Goal: Task Accomplishment & Management: Manage account settings

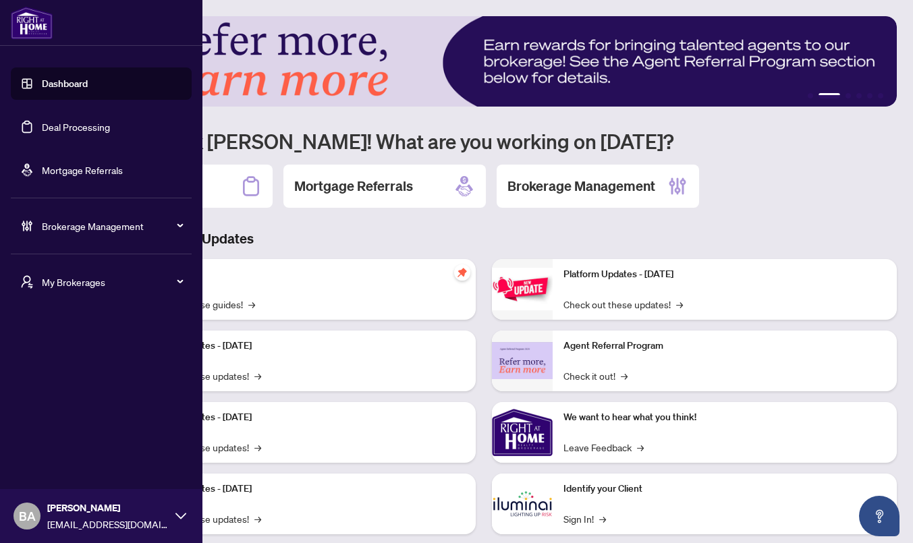
click at [99, 224] on span "Brokerage Management" at bounding box center [112, 226] width 140 height 15
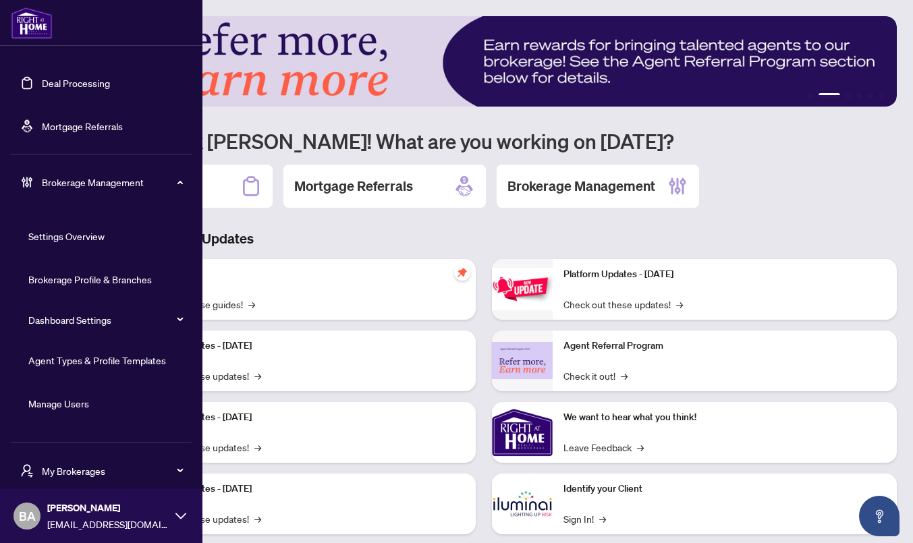
scroll to position [75, 0]
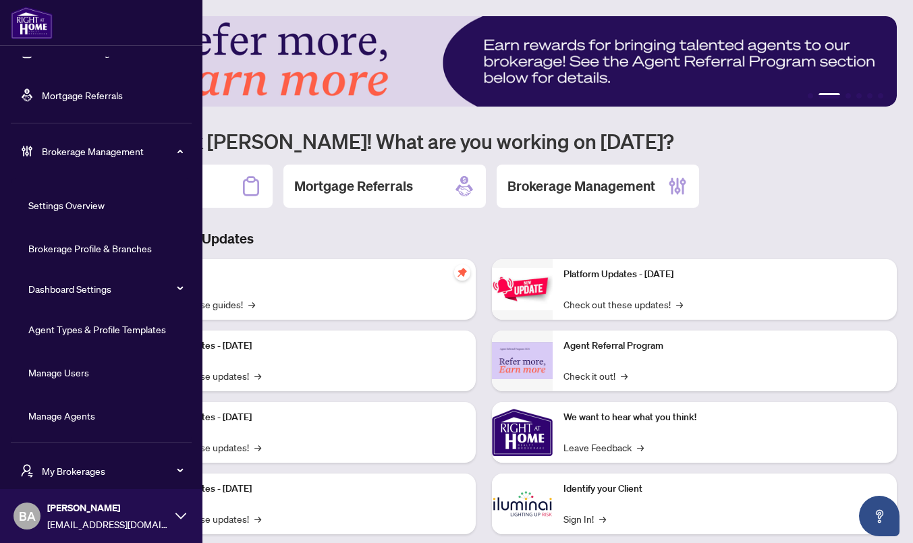
click at [65, 413] on link "Manage Agents" at bounding box center [61, 415] width 67 height 12
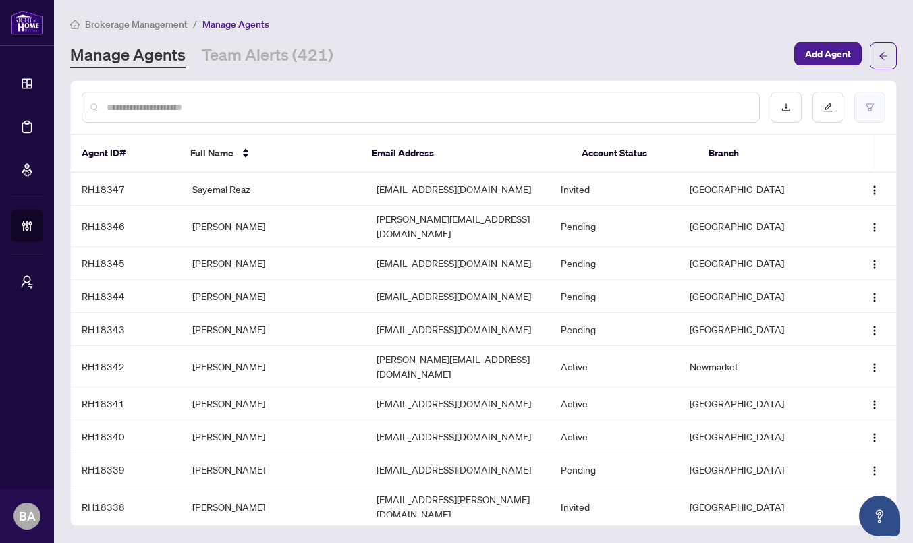
click at [869, 110] on icon "filter" at bounding box center [869, 107] width 9 height 9
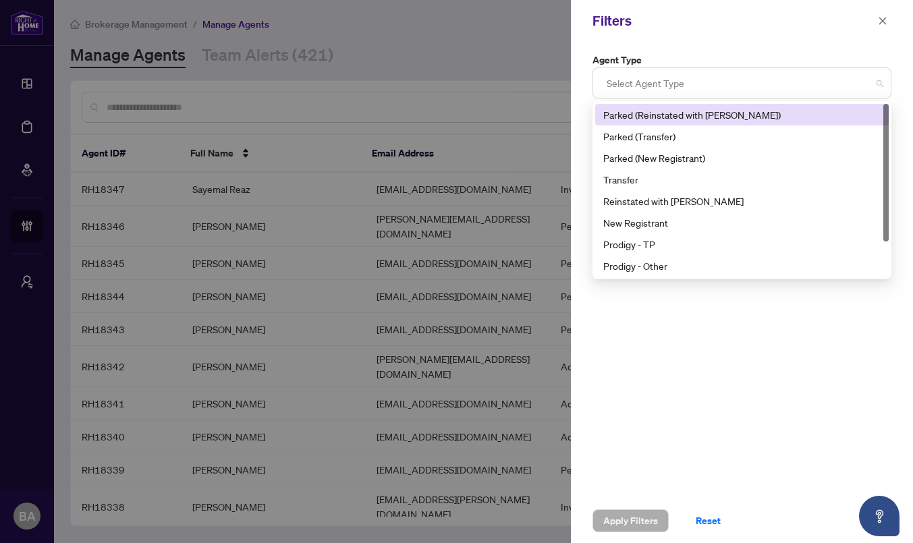
click at [649, 86] on div at bounding box center [741, 83] width 281 height 24
click at [882, 22] on icon "close" at bounding box center [881, 20] width 9 height 9
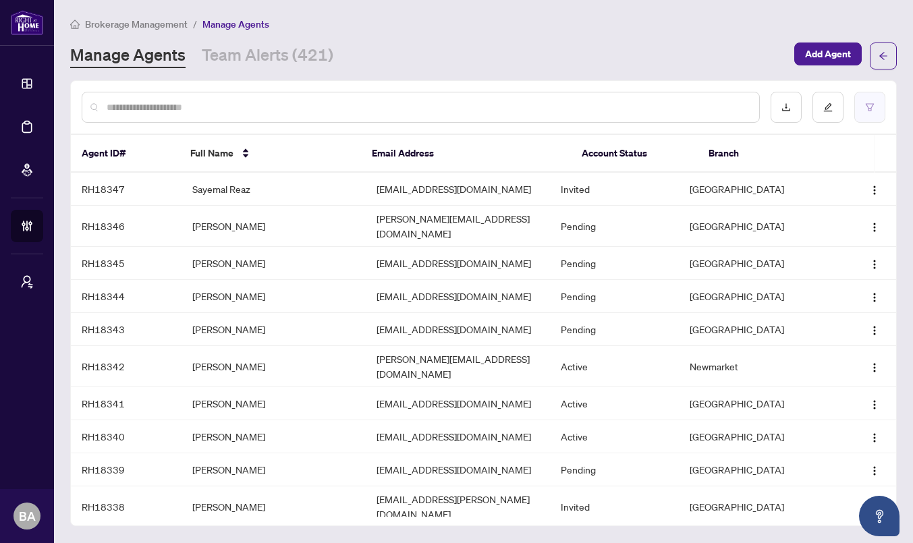
click at [871, 107] on icon "filter" at bounding box center [869, 106] width 8 height 7
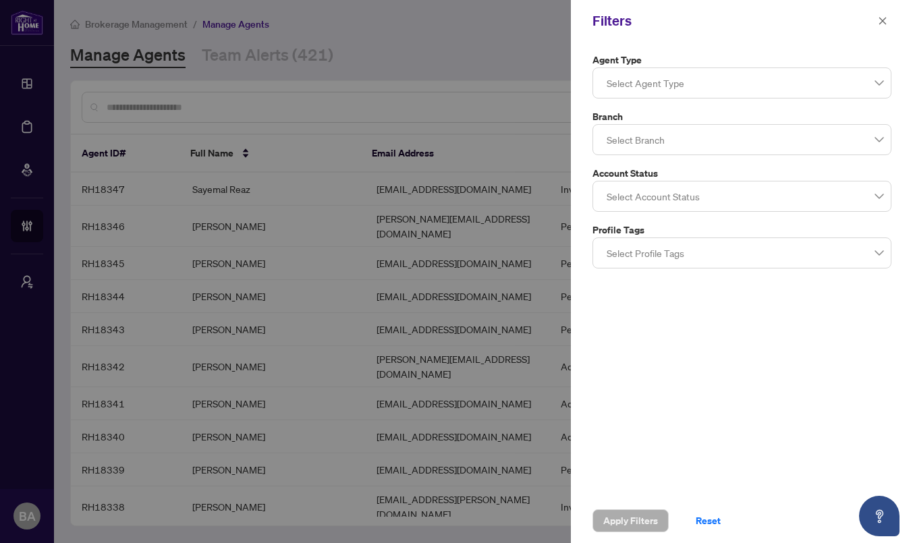
click at [689, 197] on div at bounding box center [741, 196] width 281 height 24
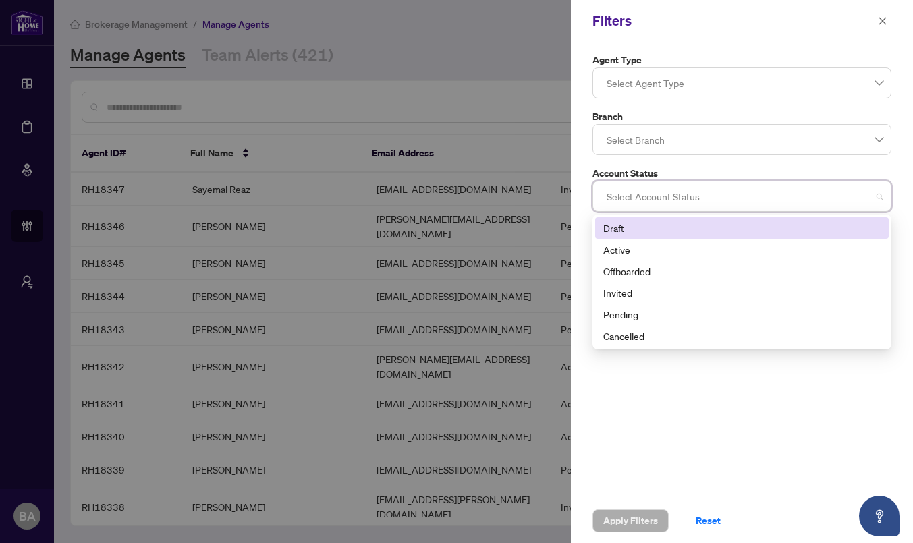
click at [783, 169] on label "Account Status" at bounding box center [741, 173] width 299 height 15
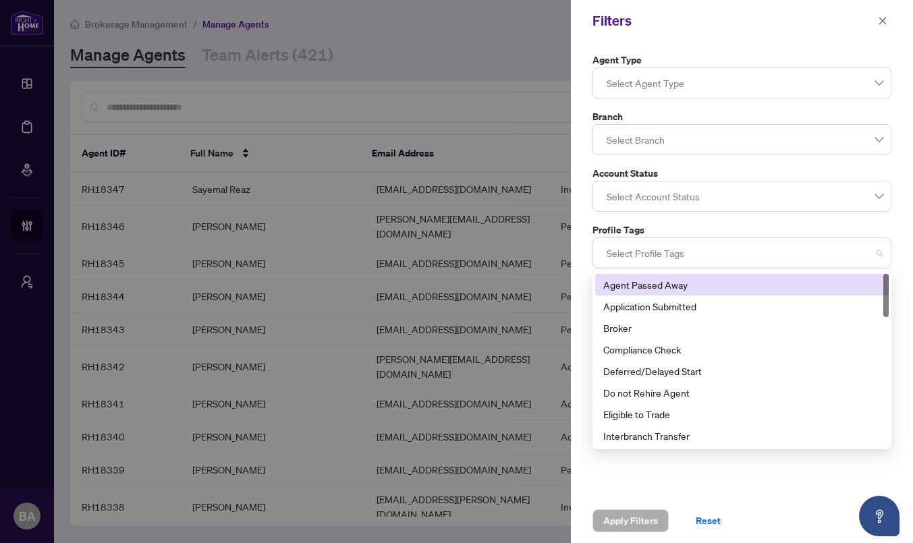
click at [679, 253] on div at bounding box center [741, 253] width 281 height 24
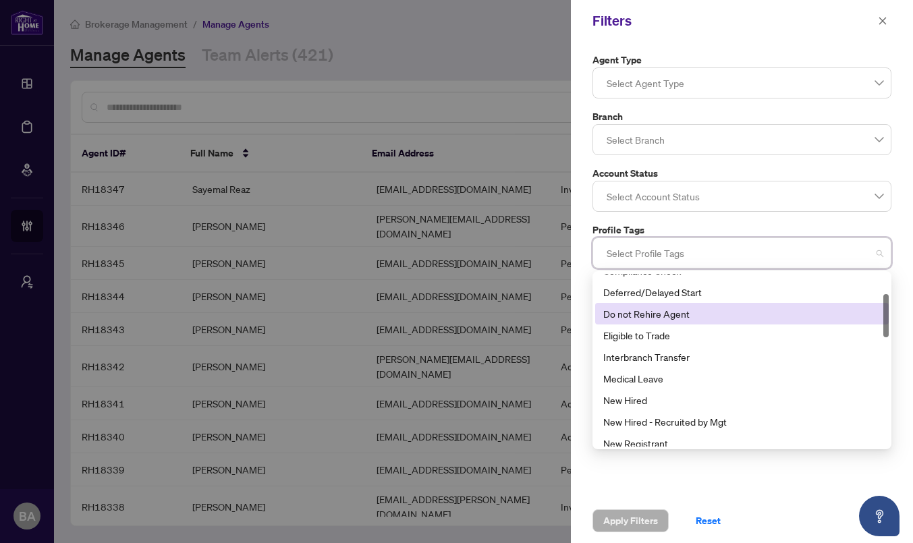
scroll to position [81, 0]
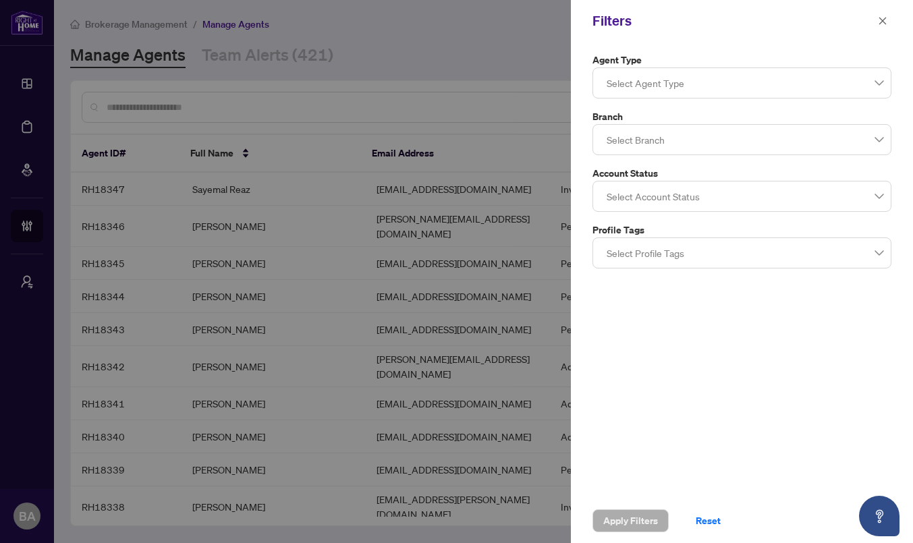
click at [581, 332] on div "Agent Type Select Agent Type Branch Select Branch Account Status Select Account…" at bounding box center [742, 270] width 342 height 457
click at [884, 18] on icon "close" at bounding box center [881, 20] width 9 height 9
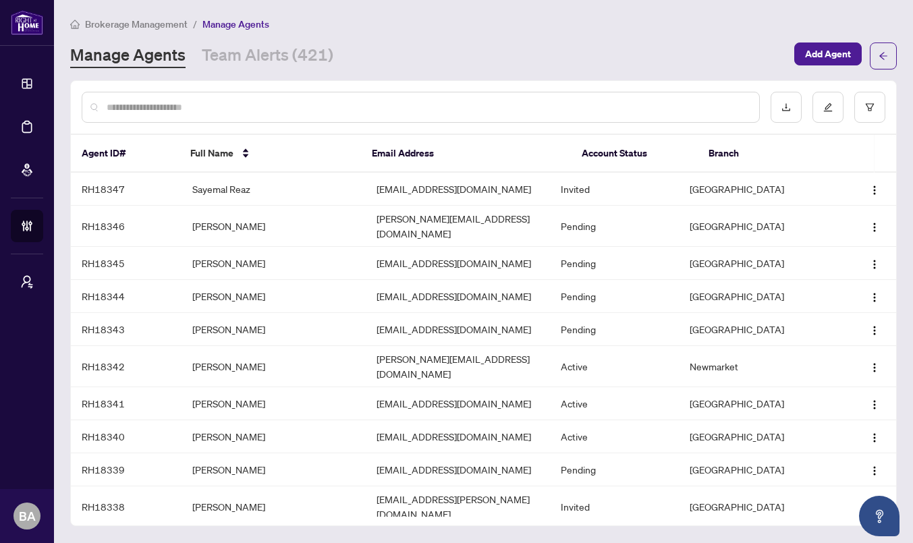
click at [670, 51] on div "Manage Agents Team Alerts (421)" at bounding box center [428, 56] width 716 height 24
